Goal: Task Accomplishment & Management: Complete application form

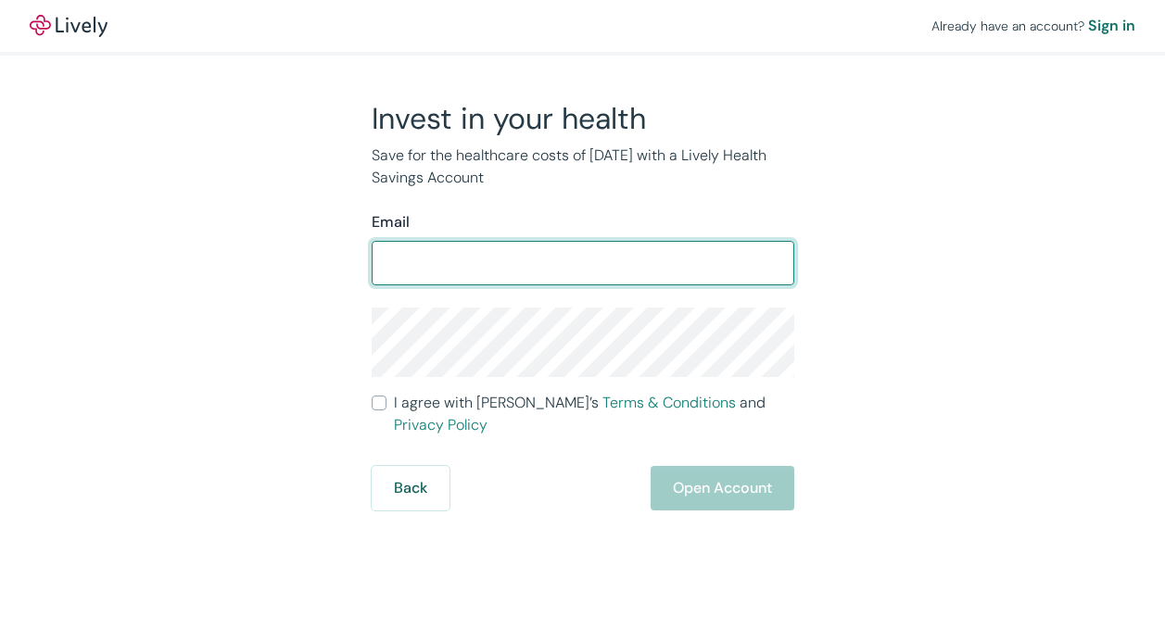
click at [693, 270] on input "Email" at bounding box center [583, 263] width 423 height 37
click at [697, 258] on input "Email" at bounding box center [583, 263] width 423 height 37
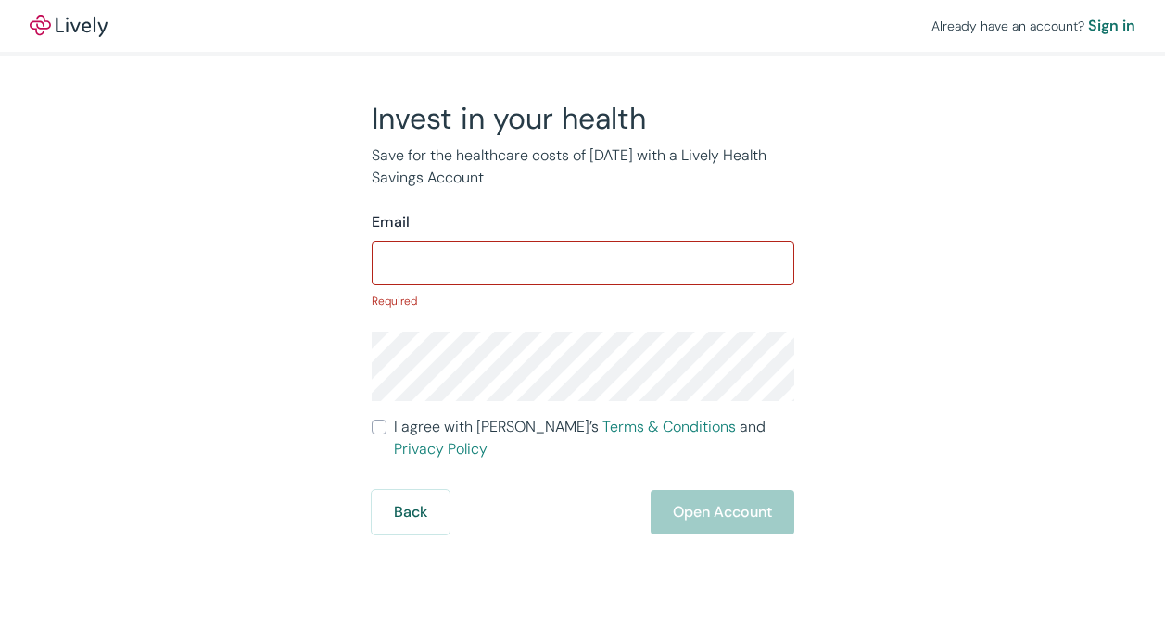
click at [891, 207] on div "Invest in your health Save for the healthcare costs of [DATE] with a Lively Hea…" at bounding box center [572, 317] width 890 height 435
click at [648, 270] on input "Email" at bounding box center [583, 263] width 423 height 37
type input "t"
click at [435, 264] on input "Email" at bounding box center [583, 263] width 423 height 37
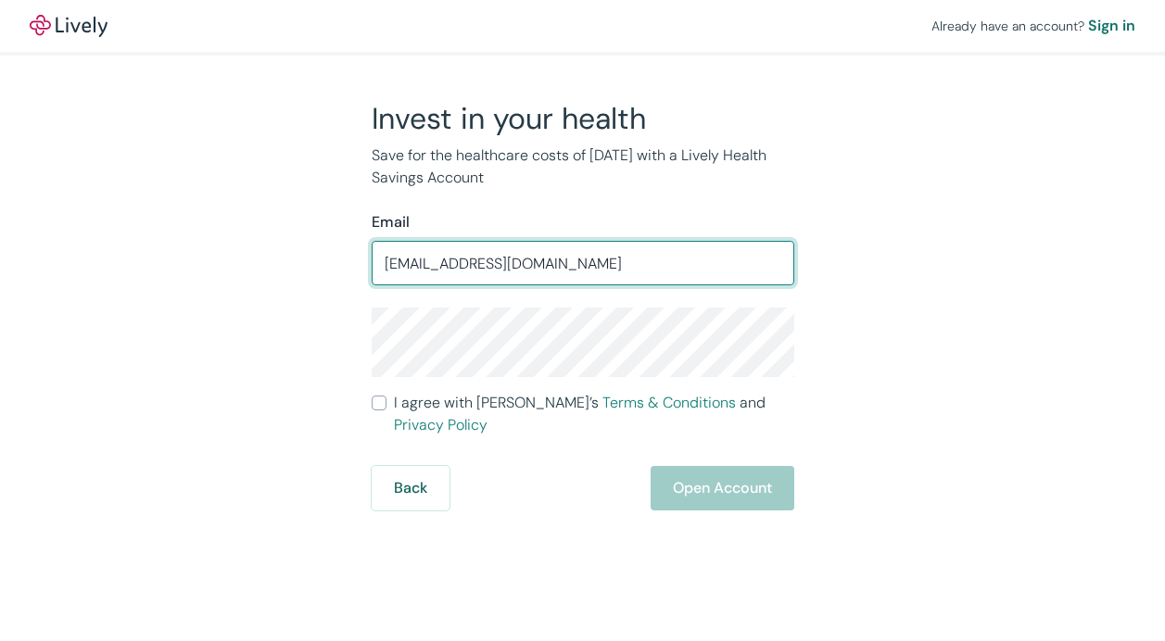
type input "[EMAIL_ADDRESS][DOMAIN_NAME]"
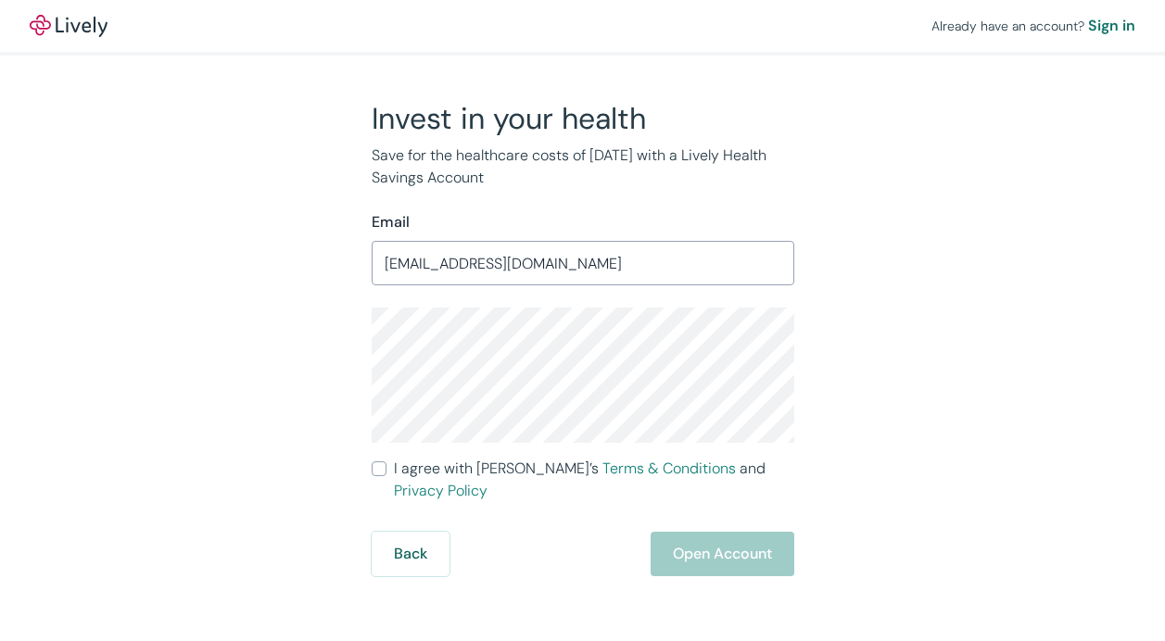
click at [493, 463] on span "I agree with Lively’s Terms & Conditions and Privacy Policy" at bounding box center [594, 480] width 400 height 44
click at [387, 463] on input "I agree with Lively’s Terms & Conditions and Privacy Policy" at bounding box center [379, 469] width 15 height 15
checkbox input "true"
click at [324, 331] on div "Invest in your health Save for the healthcare costs of [DATE] with a Lively Hea…" at bounding box center [572, 338] width 890 height 476
click at [730, 533] on button "Open Account" at bounding box center [723, 554] width 144 height 44
